Goal: Task Accomplishment & Management: Manage account settings

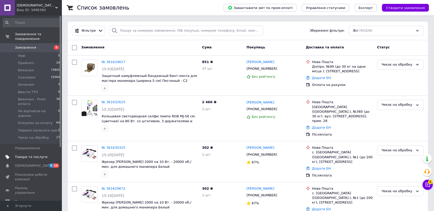
click at [19, 154] on span "Товари та послуги" at bounding box center [31, 156] width 33 height 5
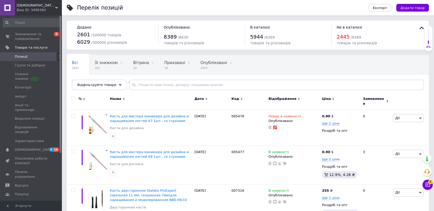
click at [237, 100] on span "Код" at bounding box center [236, 98] width 8 height 5
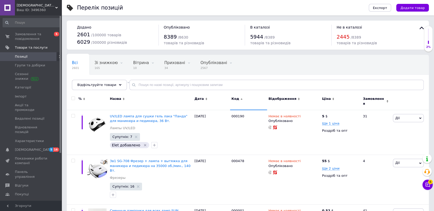
click at [237, 100] on span "Код" at bounding box center [236, 98] width 8 height 5
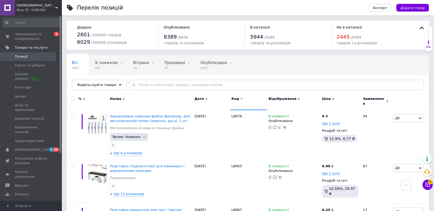
scroll to position [4300, 0]
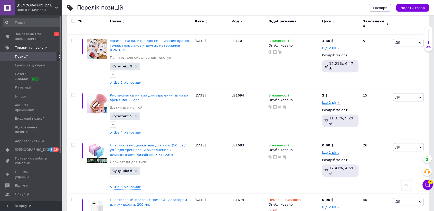
scroll to position [388, 0]
click at [26, 39] on span "Замовлення та повідомлення" at bounding box center [31, 36] width 33 height 9
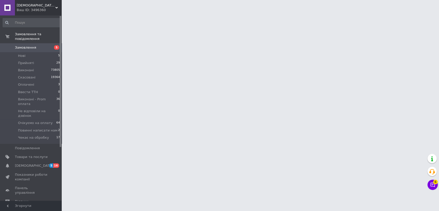
click at [33, 11] on div "Ваш ID: 3496360" at bounding box center [39, 10] width 45 height 5
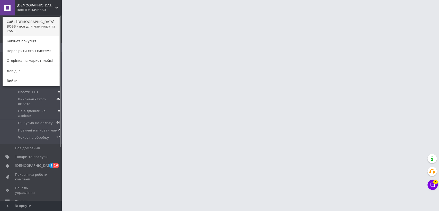
click at [45, 24] on link "Сайт [DEMOGRAPHIC_DATA] BOSS - все для манікюру та кра..." at bounding box center [31, 26] width 57 height 19
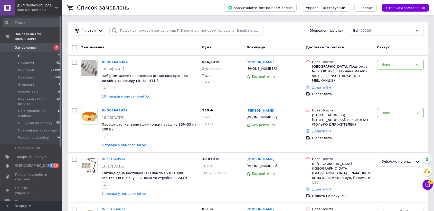
click at [19, 53] on span "Нові" at bounding box center [21, 55] width 7 height 5
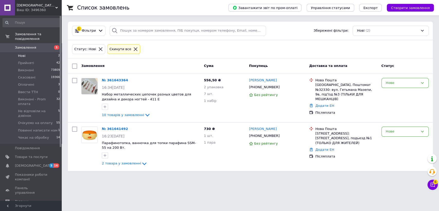
click at [76, 65] on input "checkbox" at bounding box center [74, 65] width 5 height 5
checkbox input "true"
drag, startPoint x: 91, startPoint y: 65, endPoint x: 113, endPoint y: 95, distance: 36.9
click at [92, 65] on span "Дії для 2 замовлень" at bounding box center [98, 66] width 35 height 5
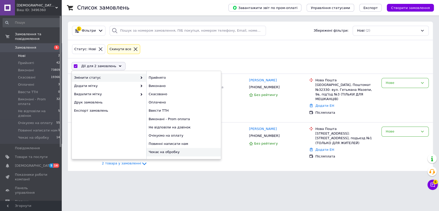
click at [180, 152] on div "Чекає на обробку" at bounding box center [183, 152] width 75 height 8
checkbox input "false"
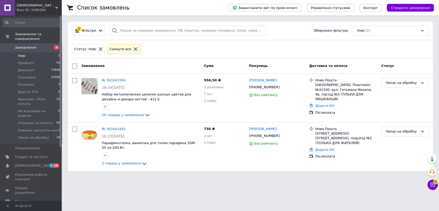
click at [21, 45] on span "Замовлення" at bounding box center [25, 47] width 21 height 5
